Goal: Book appointment/travel/reservation

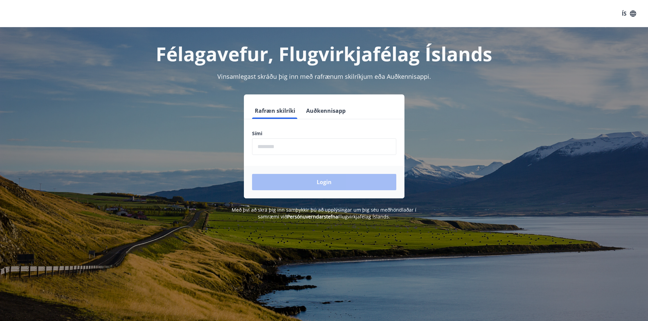
click at [308, 146] on input "phone" at bounding box center [324, 146] width 144 height 17
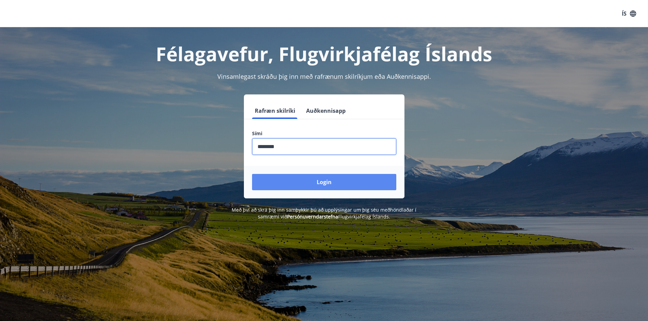
type input "********"
click at [320, 183] on button "Login" at bounding box center [324, 182] width 144 height 16
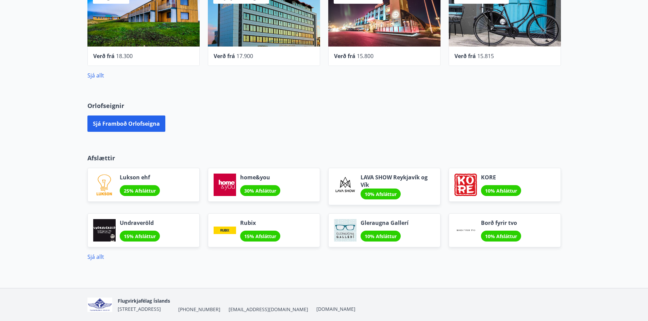
scroll to position [340, 0]
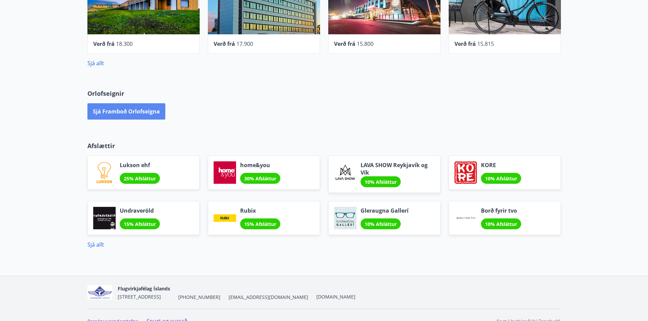
click at [133, 111] on button "Sjá framboð orlofseigna" at bounding box center [126, 111] width 78 height 16
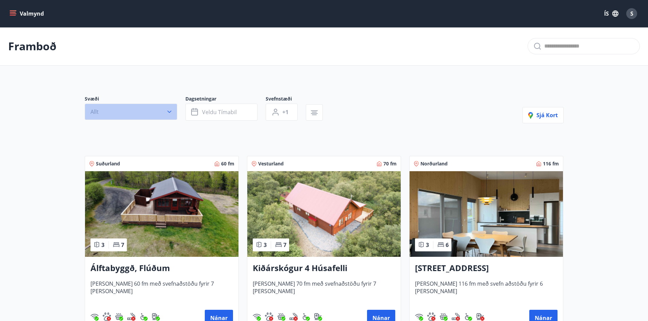
click at [135, 112] on button "Allt" at bounding box center [131, 112] width 92 height 16
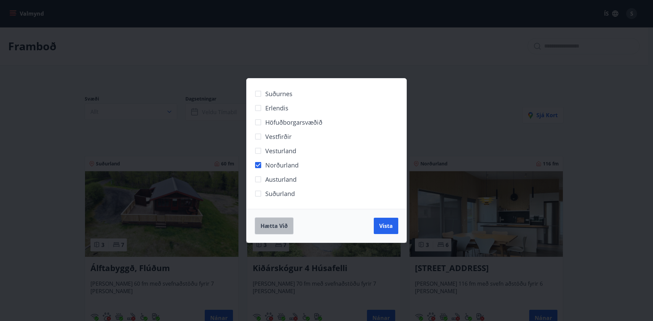
click at [263, 229] on span "Hætta við" at bounding box center [273, 225] width 27 height 7
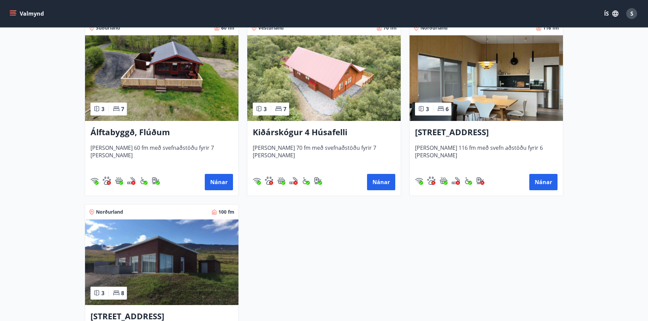
scroll to position [170, 0]
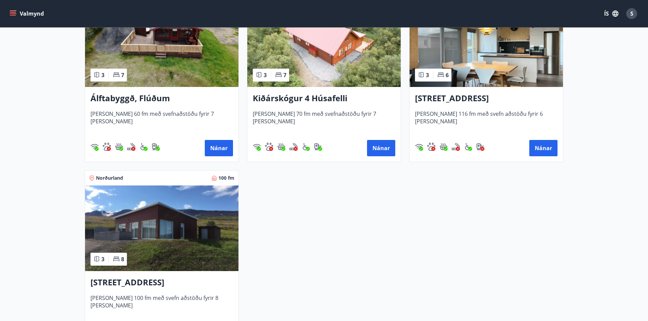
click at [165, 218] on img at bounding box center [161, 229] width 153 height 86
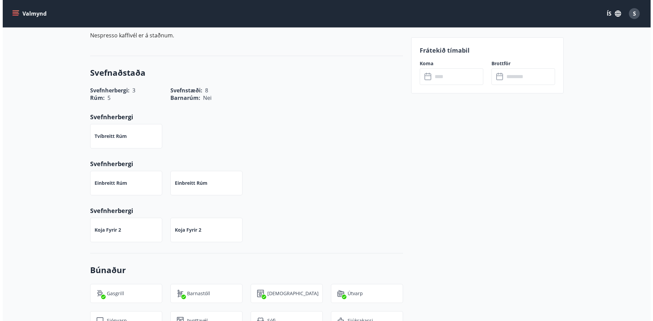
scroll to position [68, 0]
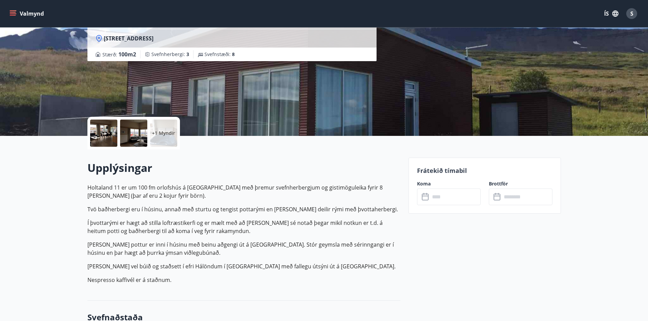
click at [105, 132] on div at bounding box center [103, 133] width 27 height 27
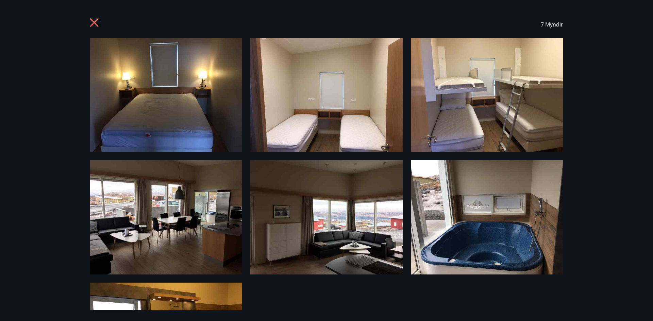
click at [157, 201] on img at bounding box center [166, 217] width 152 height 114
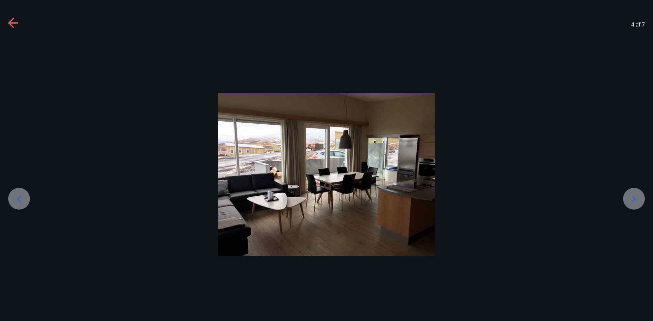
click at [338, 179] on img at bounding box center [327, 174] width 218 height 163
click at [53, 86] on div at bounding box center [326, 174] width 653 height 272
click at [11, 22] on icon at bounding box center [10, 23] width 5 height 10
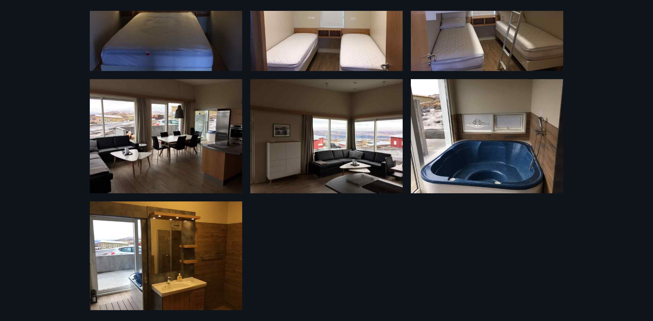
scroll to position [89, 0]
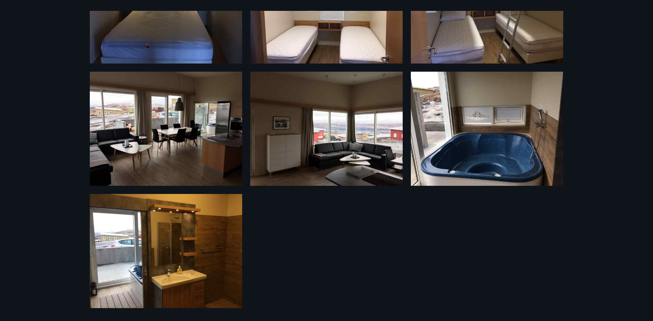
click at [181, 265] on img at bounding box center [166, 251] width 152 height 114
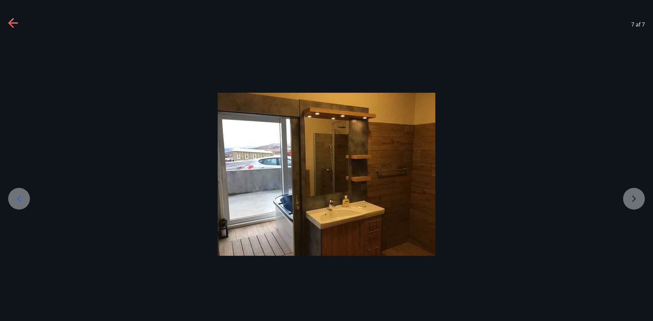
click at [9, 23] on icon at bounding box center [10, 23] width 5 height 10
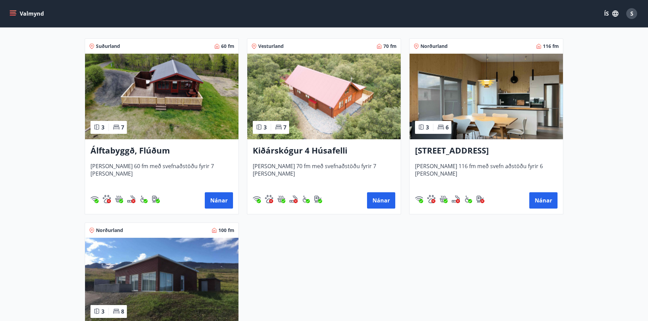
scroll to position [34, 0]
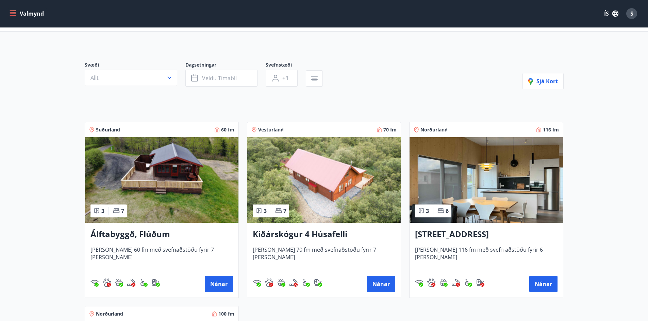
click at [456, 170] on img at bounding box center [485, 180] width 153 height 86
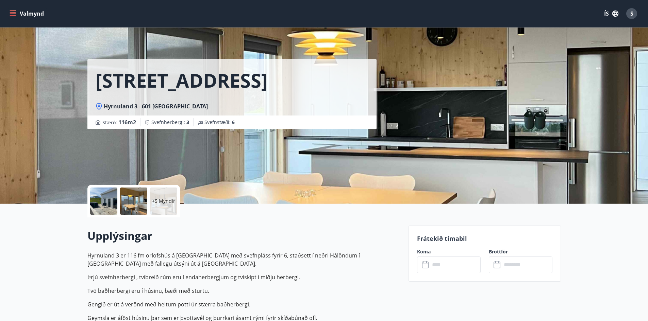
click at [104, 202] on div at bounding box center [103, 201] width 27 height 27
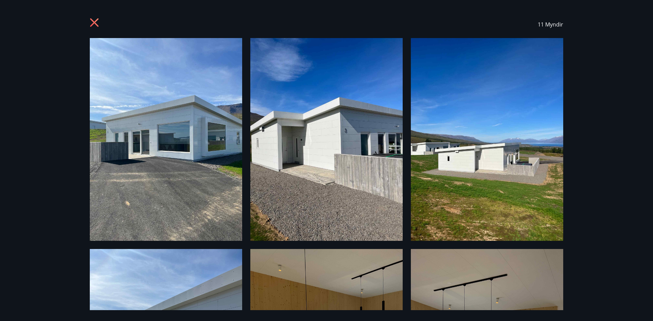
click at [96, 21] on icon at bounding box center [94, 22] width 9 height 9
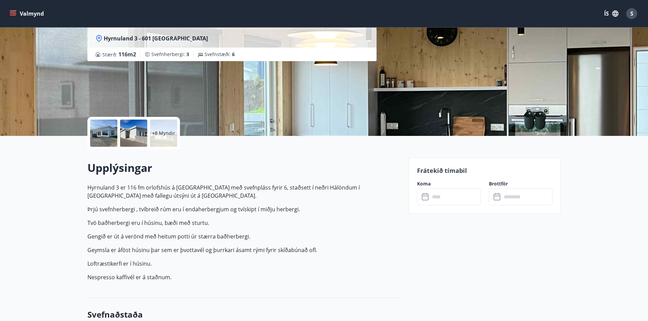
scroll to position [102, 0]
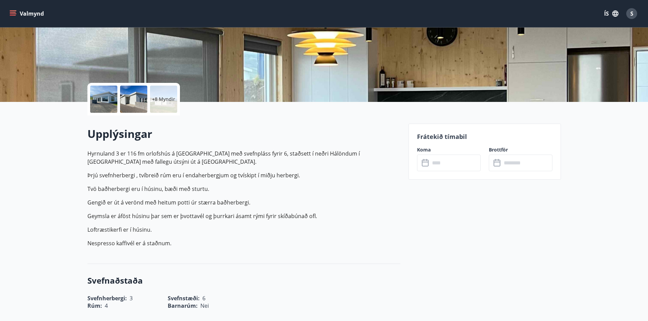
click at [432, 164] on input "text" at bounding box center [455, 163] width 51 height 17
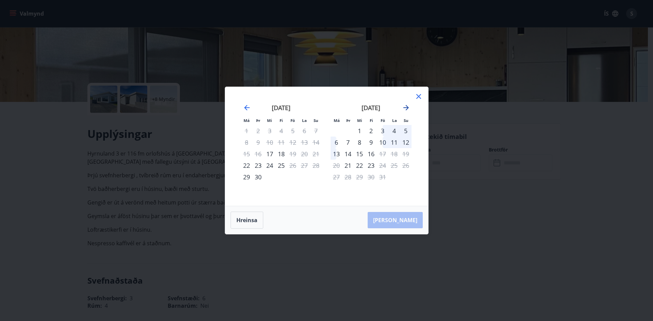
click at [403, 105] on icon "Move forward to switch to the next month." at bounding box center [406, 108] width 8 height 8
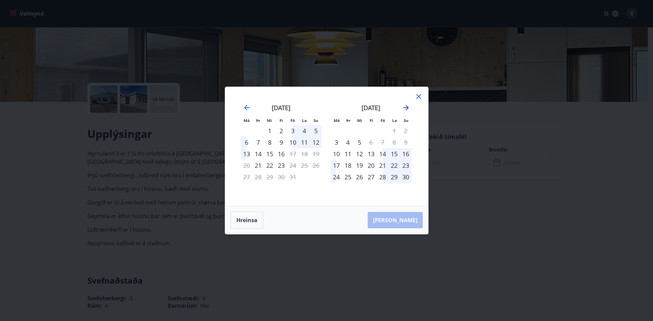
click at [403, 105] on icon "Move forward to switch to the next month." at bounding box center [406, 108] width 8 height 8
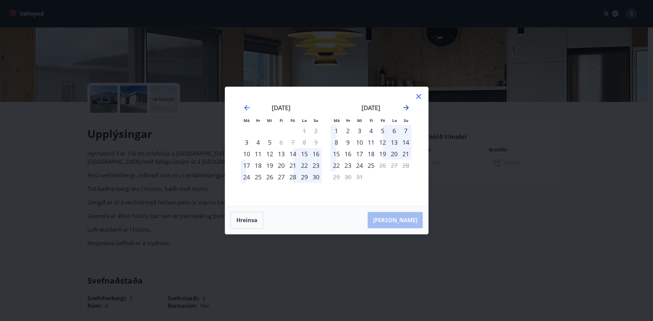
click at [403, 104] on icon "Move forward to switch to the next month." at bounding box center [406, 108] width 8 height 8
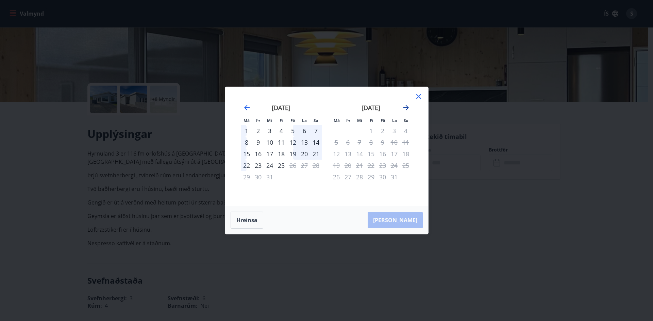
click at [405, 107] on icon "Move forward to switch to the next month." at bounding box center [406, 108] width 8 height 8
click at [243, 109] on icon "Move backward to switch to the previous month." at bounding box center [247, 108] width 8 height 8
click at [406, 108] on icon "Move forward to switch to the next month." at bounding box center [405, 107] width 5 height 5
click at [246, 111] on icon "Move backward to switch to the previous month." at bounding box center [247, 108] width 8 height 8
drag, startPoint x: 524, startPoint y: 248, endPoint x: 524, endPoint y: 169, distance: 78.5
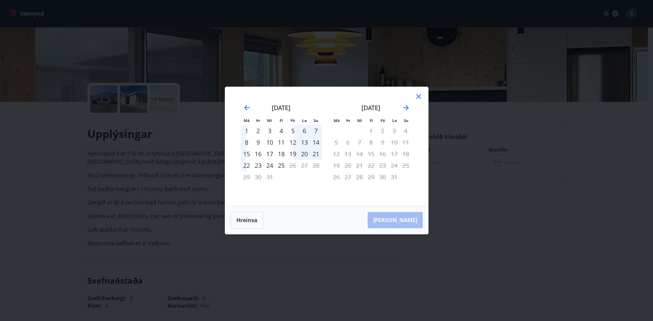
click at [524, 248] on div "Má Þr Mi Fi Fö La Su Má Þr Mi Fi Fö La Su [DATE] 1 2 3 4 5 6 7 8 9 10 11 12 13 …" at bounding box center [326, 160] width 653 height 321
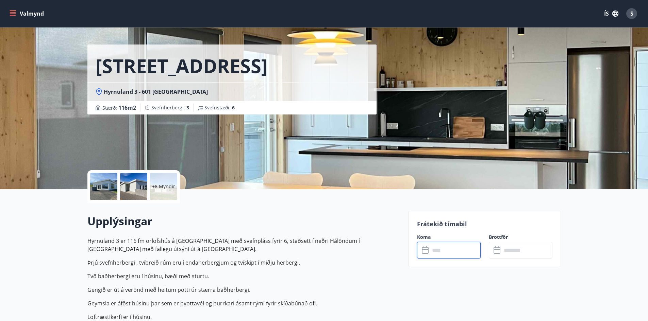
scroll to position [0, 0]
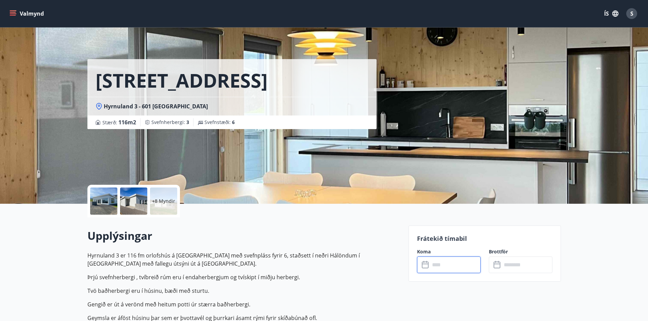
click at [193, 250] on div "Upplýsingar Hyrnuland 3 er 116 fm orlofshús á [GEOGRAPHIC_DATA] með svefnpláss …" at bounding box center [243, 292] width 313 height 126
click at [423, 267] on icon at bounding box center [426, 265] width 8 height 8
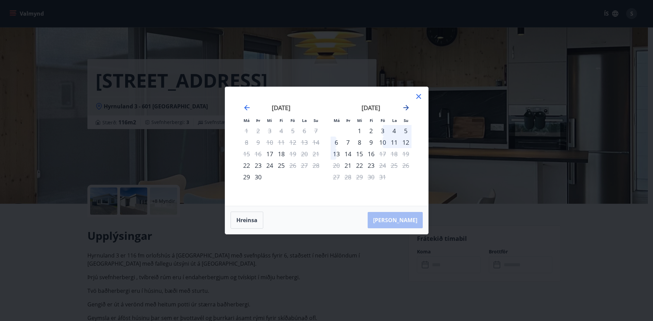
click at [408, 104] on icon "Move forward to switch to the next month." at bounding box center [406, 108] width 8 height 8
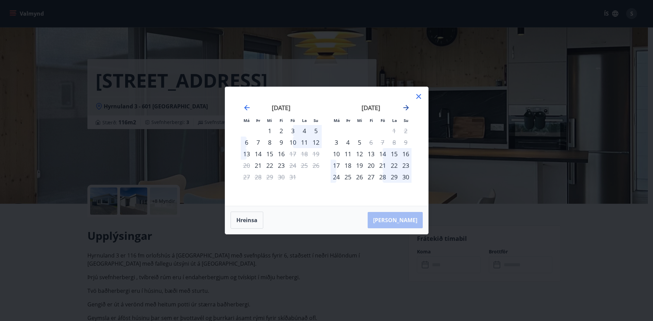
click at [409, 105] on icon "Move forward to switch to the next month." at bounding box center [406, 108] width 8 height 8
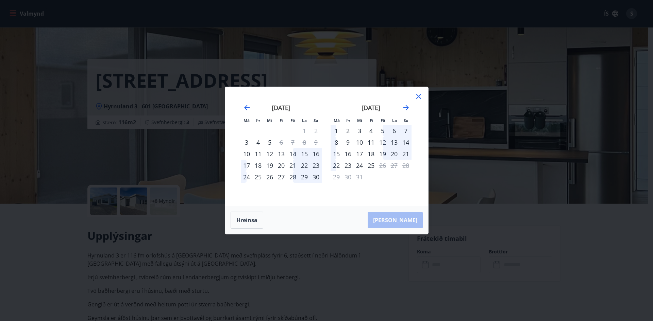
click at [357, 266] on div "Má Þr Mi Fi Fö La Su Má Þr Mi Fi Fö La Su [DATE] 1 2 3 4 5 6 7 8 9 10 11 12 13 …" at bounding box center [326, 160] width 653 height 321
